Goal: Task Accomplishment & Management: Use online tool/utility

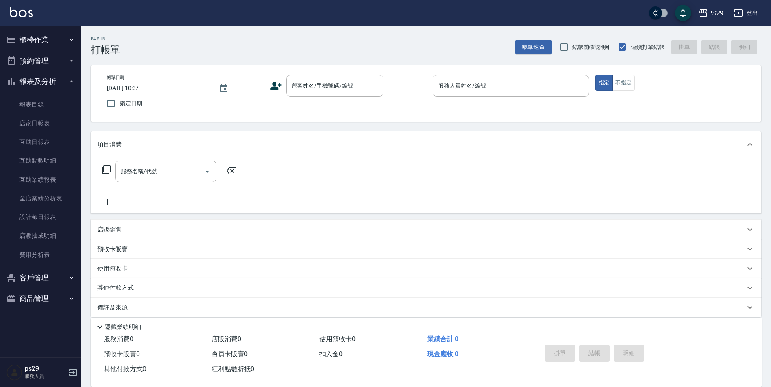
click at [21, 12] on img at bounding box center [21, 12] width 23 height 10
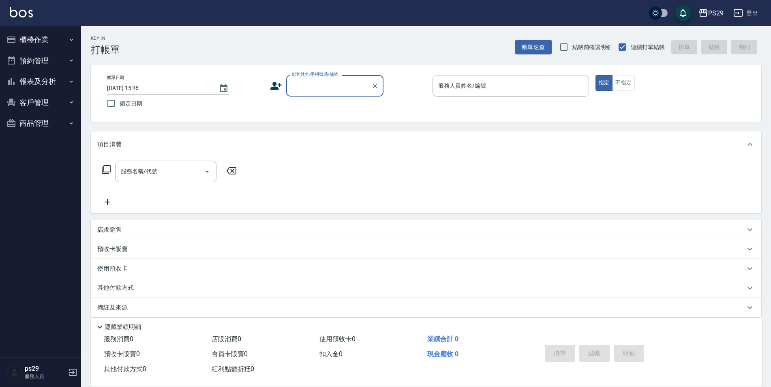
click at [29, 10] on img at bounding box center [21, 12] width 23 height 10
click at [27, 14] on img at bounding box center [21, 12] width 23 height 10
click at [30, 10] on img at bounding box center [21, 12] width 23 height 10
click at [24, 21] on div "PS29 登出" at bounding box center [385, 13] width 771 height 26
click at [24, 9] on img at bounding box center [21, 12] width 23 height 10
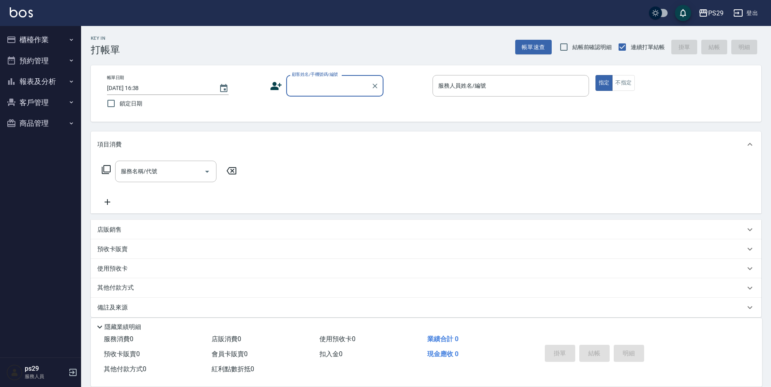
click at [24, 17] on link at bounding box center [21, 13] width 23 height 12
